Goal: Check status: Check status

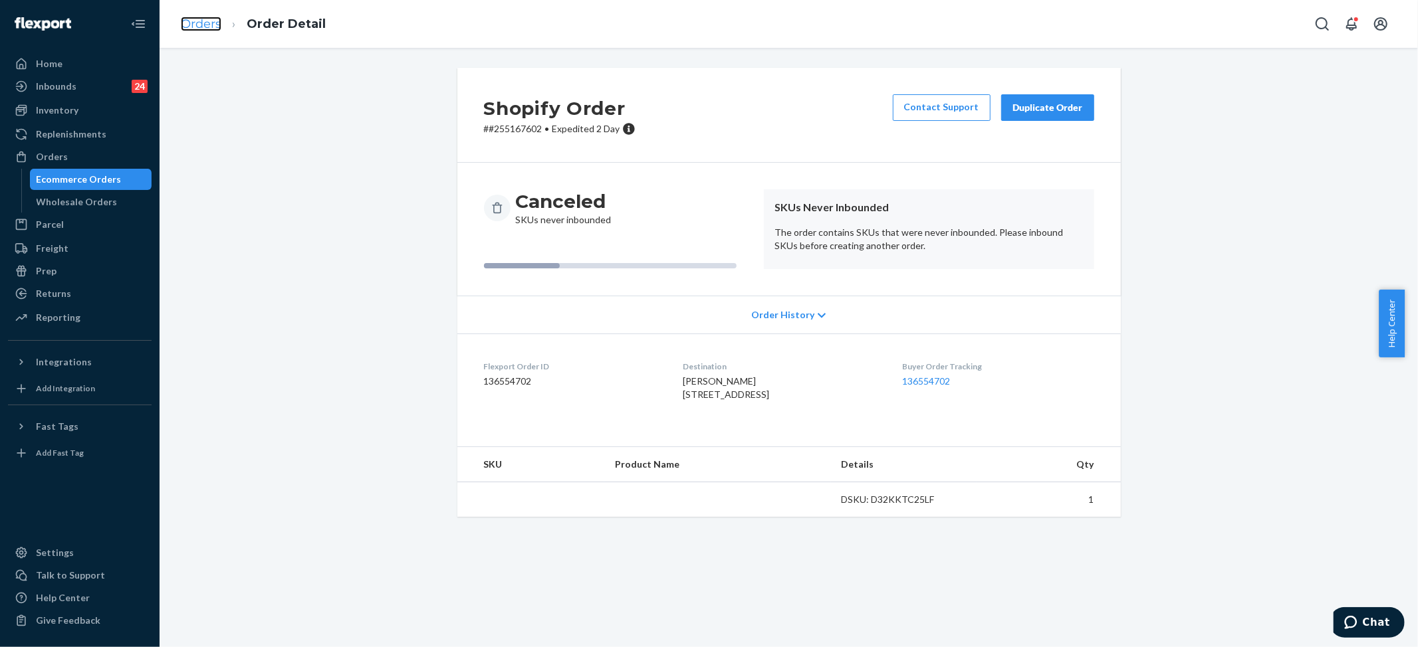
click at [201, 23] on link "Orders" at bounding box center [201, 24] width 41 height 15
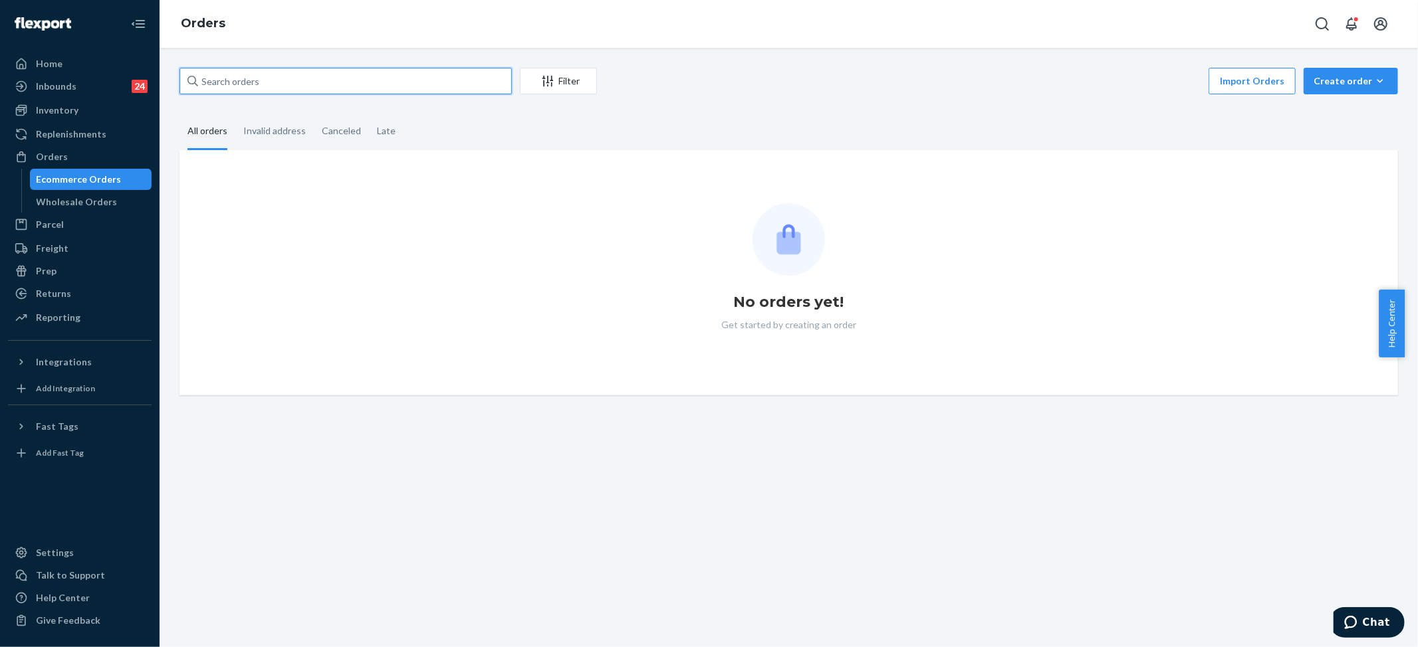
click at [316, 83] on input "text" at bounding box center [345, 81] width 332 height 27
paste input "#255167602"
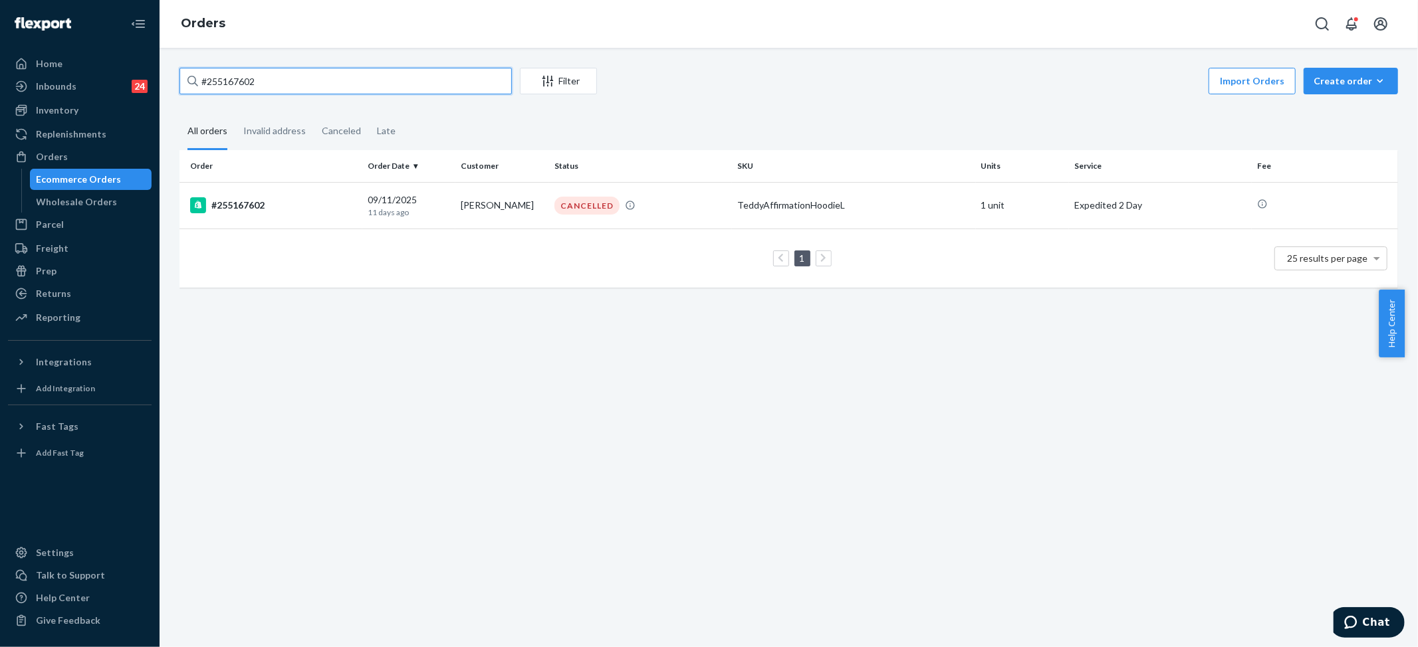
type input "#255167602"
click at [832, 210] on div "TeddyAffirmationHoodieL" at bounding box center [853, 205] width 233 height 13
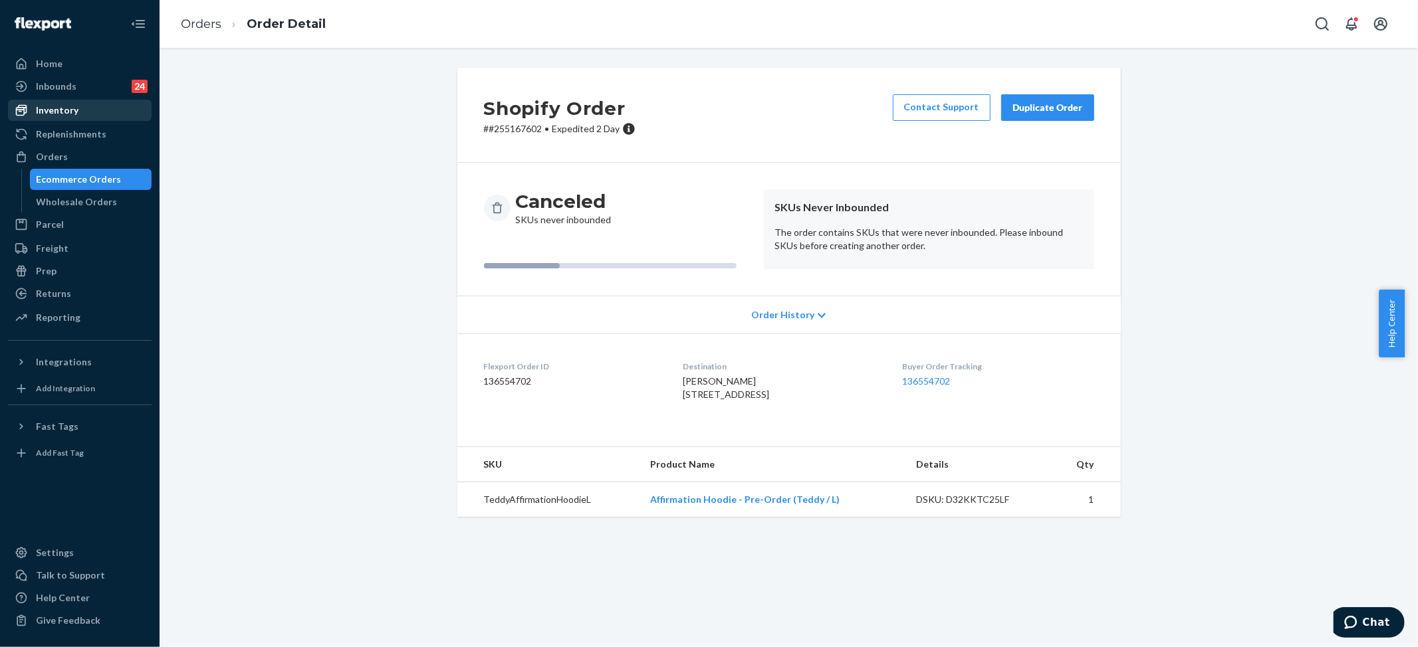
click at [88, 108] on div "Inventory" at bounding box center [79, 110] width 141 height 19
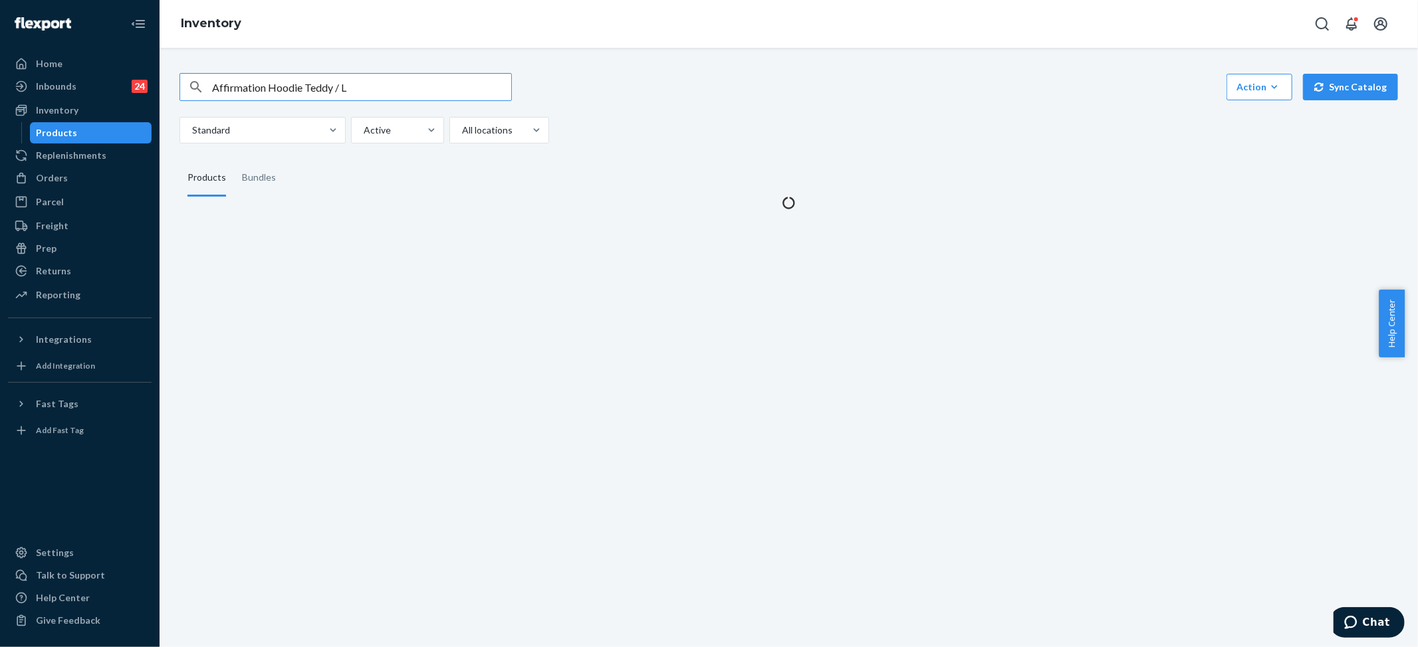
click at [274, 91] on input "Affirmation Hoodie Teddy / L" at bounding box center [361, 87] width 299 height 27
click at [397, 47] on div "Inventory" at bounding box center [789, 24] width 1258 height 48
click at [370, 40] on div "Inventory" at bounding box center [789, 24] width 1258 height 48
click at [312, 84] on input "Affirmation HAffirmation Hoodie Teddy / Loodie Teddy / L" at bounding box center [361, 87] width 299 height 27
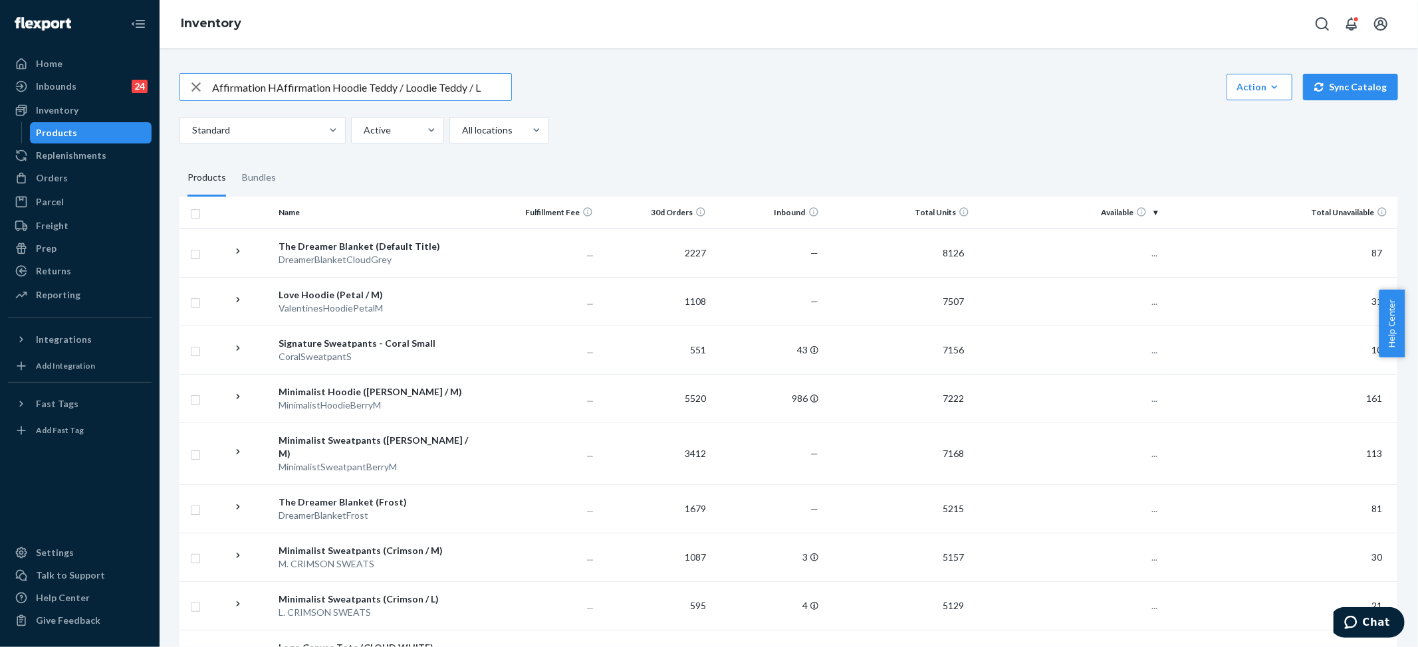
paste input "text"
type input "Affirmation Hoodie Teddy / L"
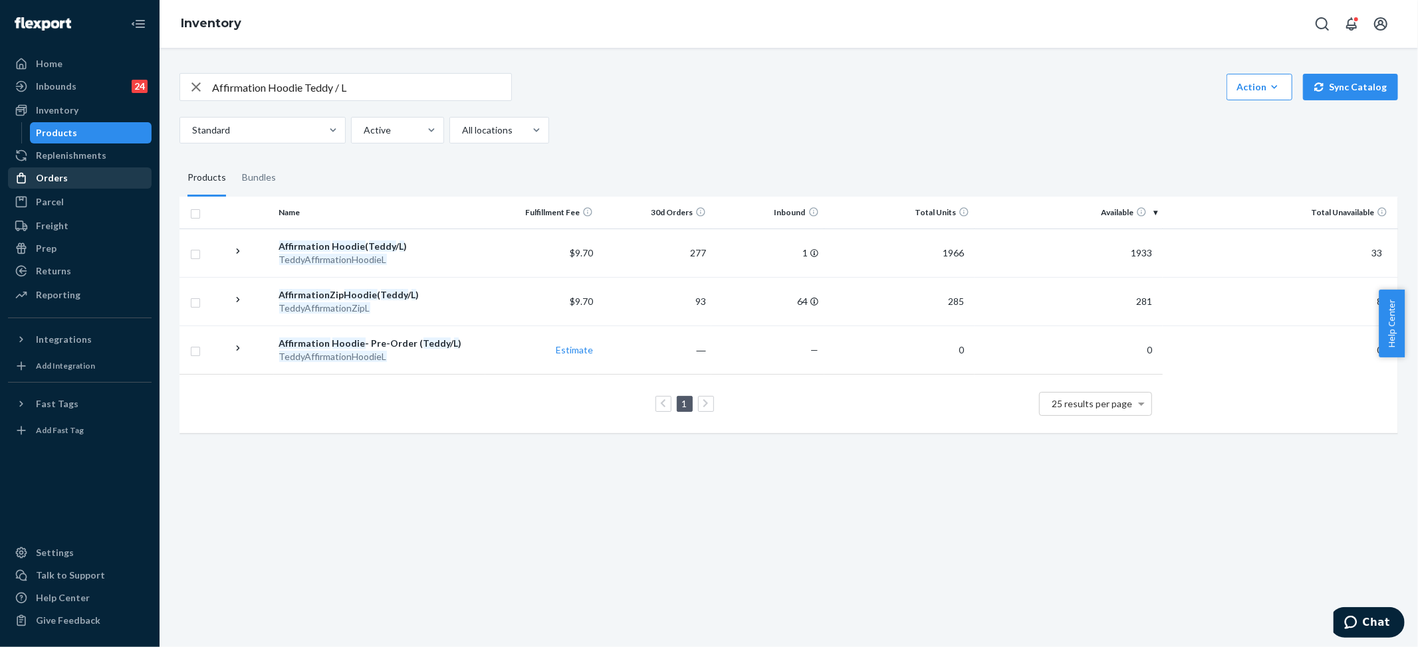
click at [74, 181] on div "Orders" at bounding box center [79, 178] width 141 height 19
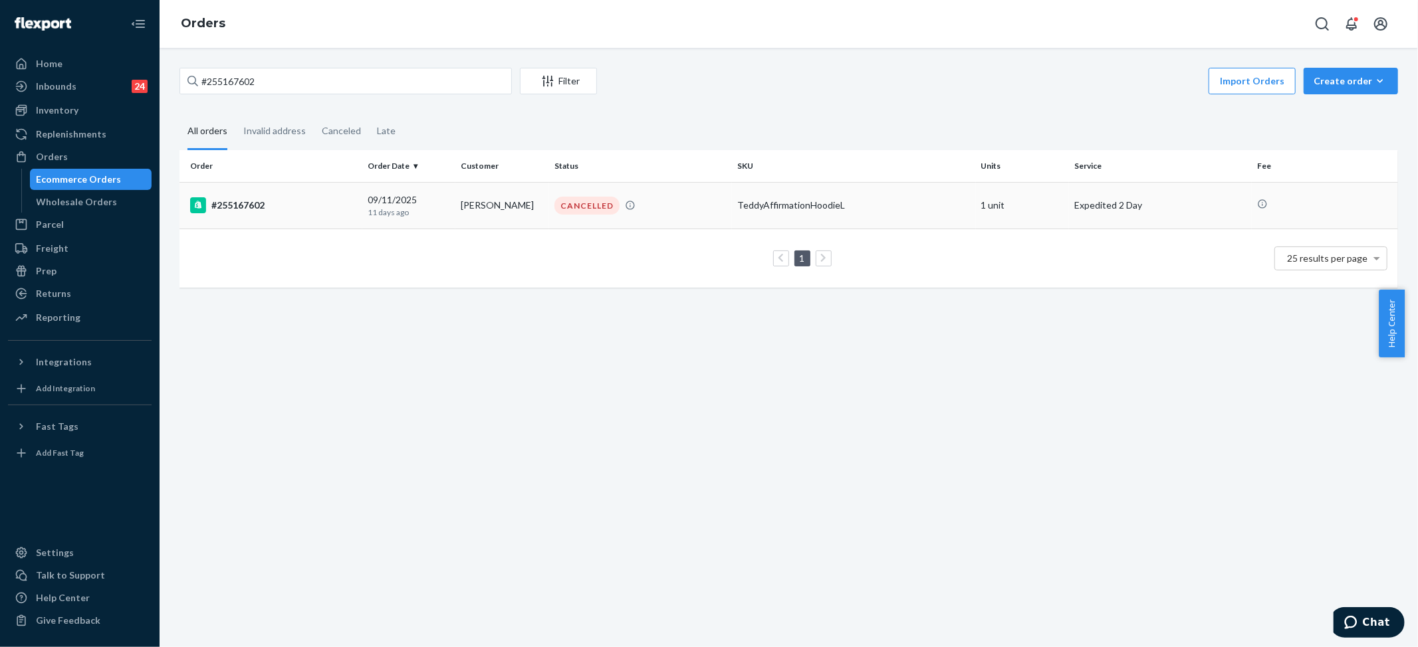
click at [840, 201] on div "TeddyAffirmationHoodieL" at bounding box center [853, 205] width 233 height 13
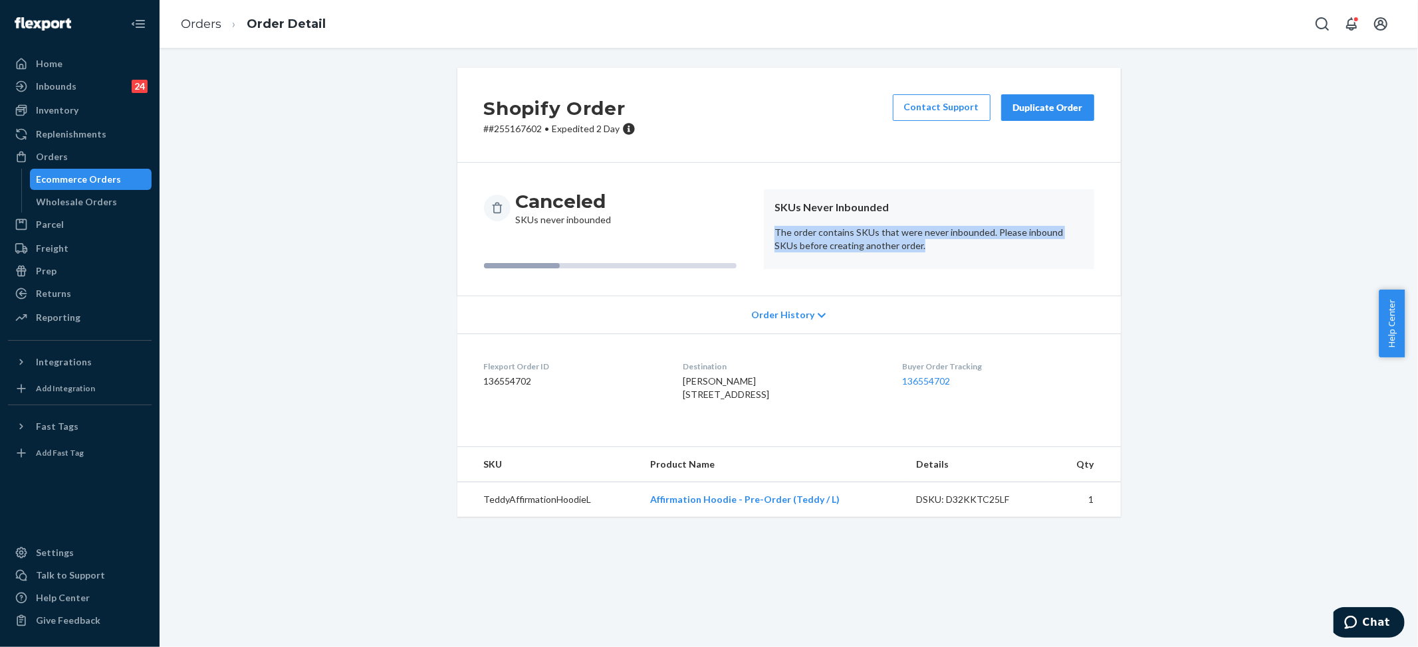
drag, startPoint x: 767, startPoint y: 229, endPoint x: 923, endPoint y: 245, distance: 157.0
click at [923, 245] on p "The order contains SKUs that were never inbounded. Please inbound SKUs before c…" at bounding box center [928, 239] width 309 height 27
copy p "The order contains SKUs that were never inbounded. Please inbound SKUs before c…"
